Goal: Use online tool/utility: Utilize a website feature to perform a specific function

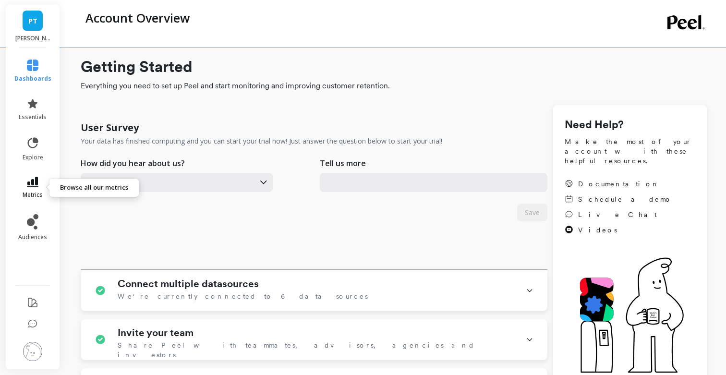
click at [35, 188] on link "metrics" at bounding box center [32, 188] width 37 height 22
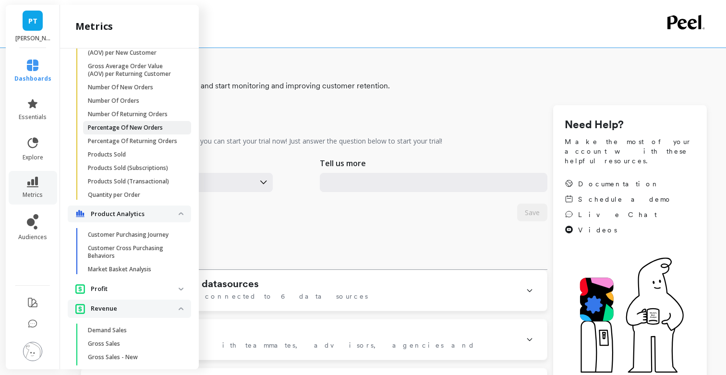
scroll to position [366, 0]
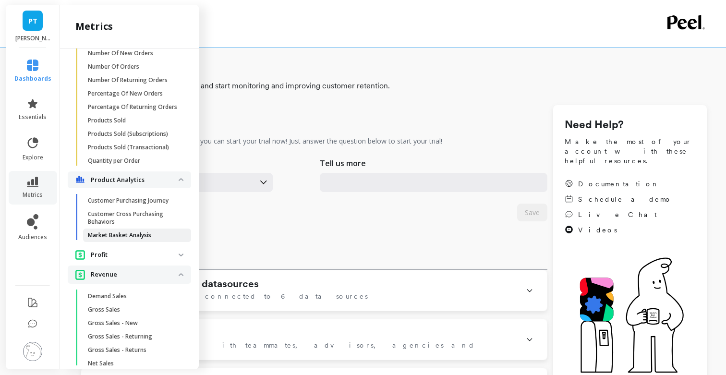
click at [133, 235] on p "Market Basket Analysis" at bounding box center [119, 235] width 63 height 8
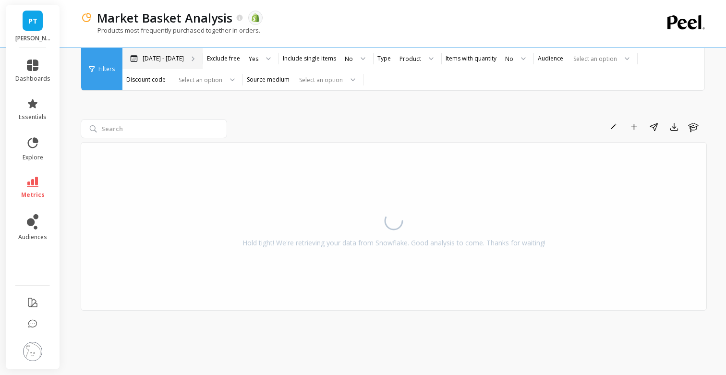
click at [174, 56] on p "[DATE] - [DATE]" at bounding box center [163, 59] width 41 height 8
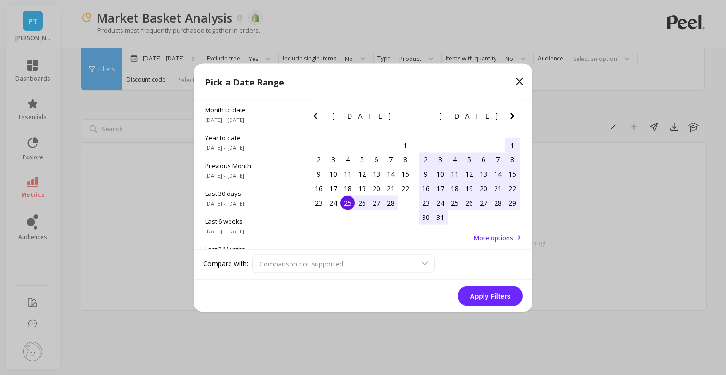
click at [514, 111] on icon "Next Month" at bounding box center [513, 116] width 12 height 12
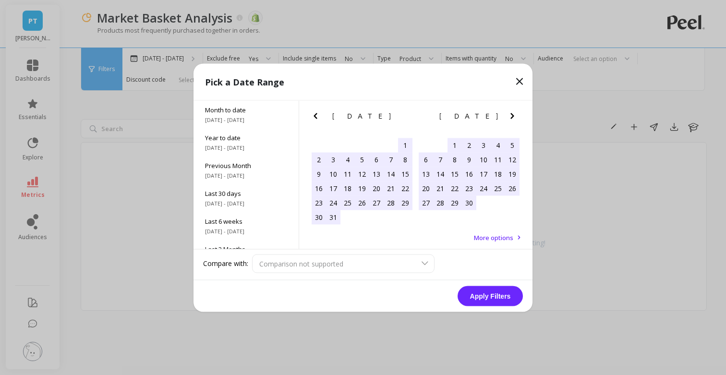
click at [514, 111] on icon "Next Month" at bounding box center [513, 116] width 12 height 12
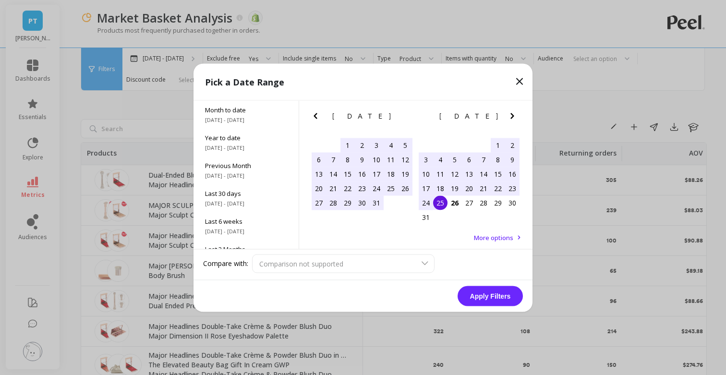
click at [442, 187] on div "18" at bounding box center [440, 188] width 14 height 14
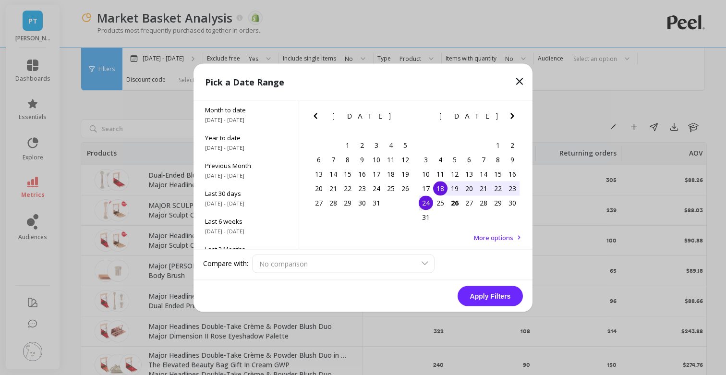
click at [428, 199] on div "24" at bounding box center [426, 202] width 14 height 14
click at [491, 297] on button "Apply Filters" at bounding box center [490, 296] width 65 height 20
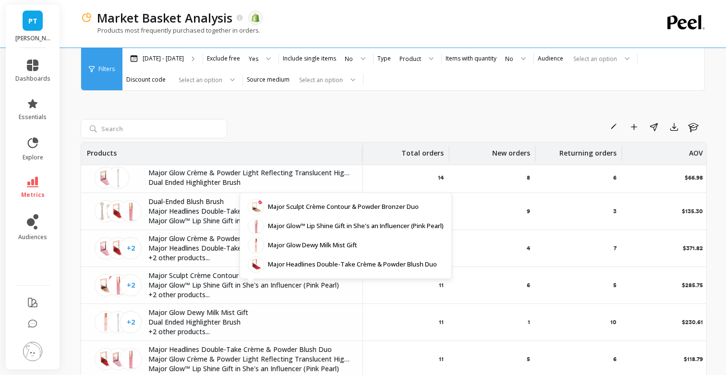
scroll to position [285, 0]
